Goal: Navigation & Orientation: Go to known website

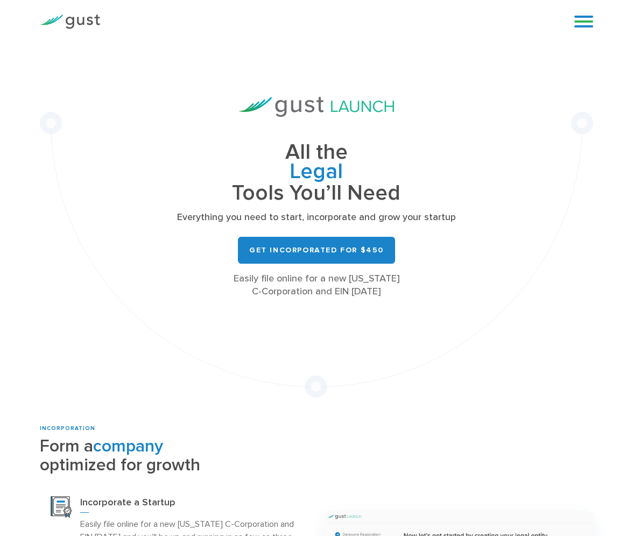
click at [582, 19] on link at bounding box center [583, 21] width 19 height 16
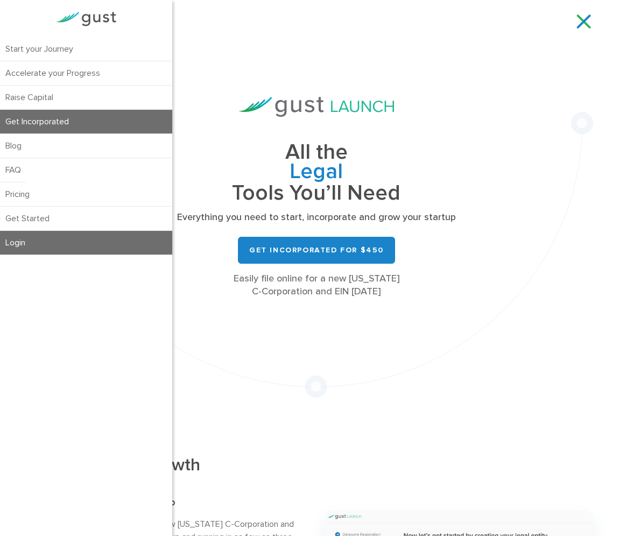
click at [76, 241] on link "Login" at bounding box center [86, 243] width 172 height 24
